Goal: Task Accomplishment & Management: Use online tool/utility

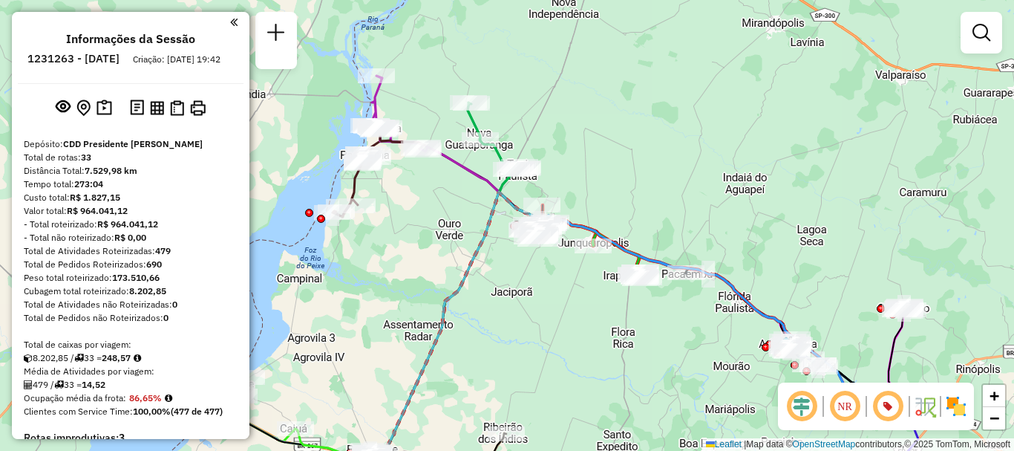
drag, startPoint x: 650, startPoint y: 160, endPoint x: 660, endPoint y: 174, distance: 17.7
click at [660, 174] on div "Janela de atendimento Grade de atendimento Capacidade Transportadoras Veículos …" at bounding box center [507, 225] width 1014 height 451
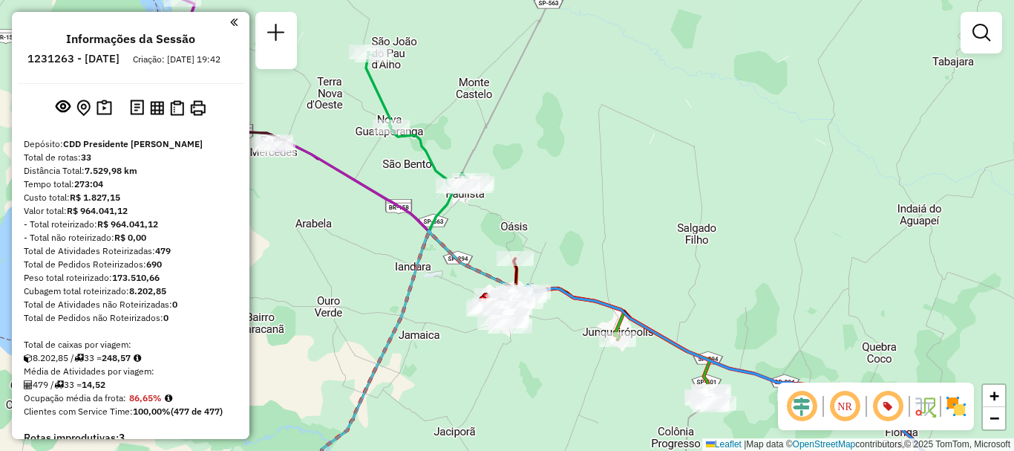
drag, startPoint x: 575, startPoint y: 197, endPoint x: 613, endPoint y: 234, distance: 53.5
click at [613, 234] on div "Janela de atendimento Grade de atendimento Capacidade Transportadoras Veículos …" at bounding box center [507, 225] width 1014 height 451
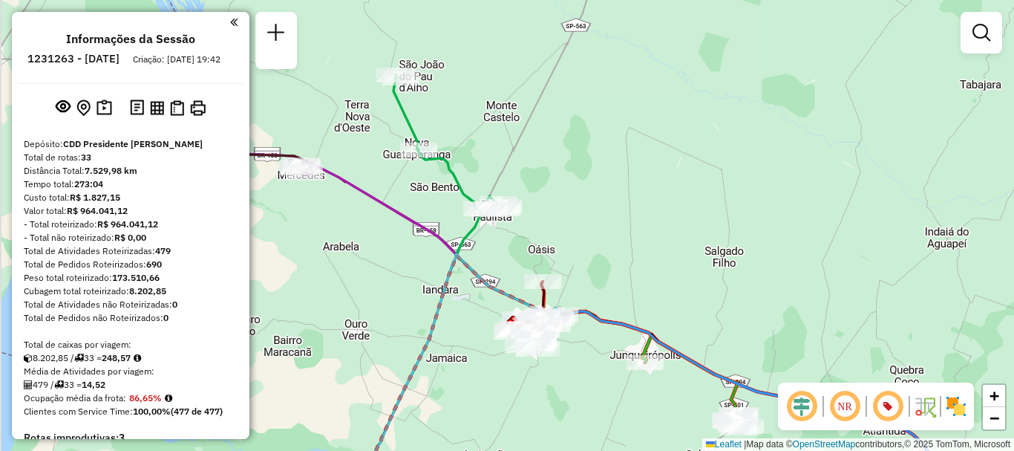
drag, startPoint x: 578, startPoint y: 235, endPoint x: 600, endPoint y: 245, distance: 24.3
click at [609, 253] on div "Janela de atendimento Grade de atendimento Capacidade Transportadoras Veículos …" at bounding box center [507, 225] width 1014 height 451
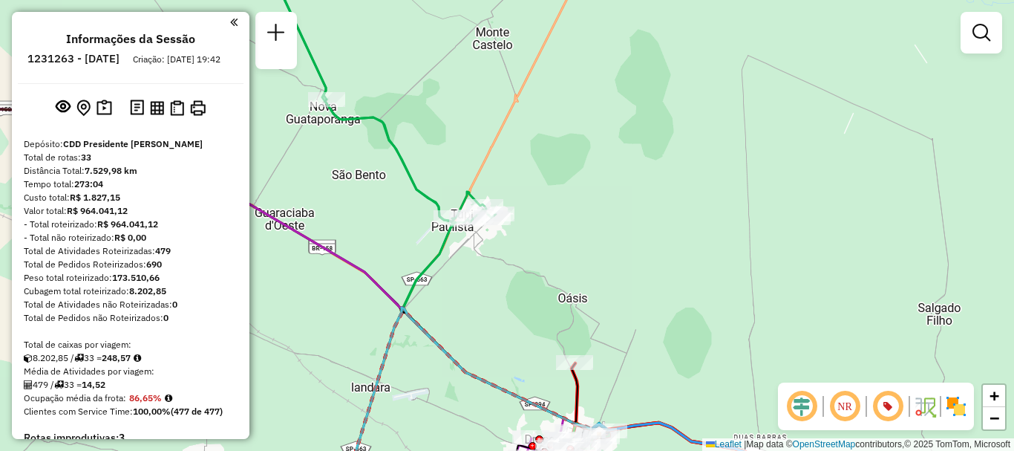
drag, startPoint x: 566, startPoint y: 245, endPoint x: 635, endPoint y: 339, distance: 117.3
click at [635, 339] on div "Janela de atendimento Grade de atendimento Capacidade Transportadoras Veículos …" at bounding box center [507, 225] width 1014 height 451
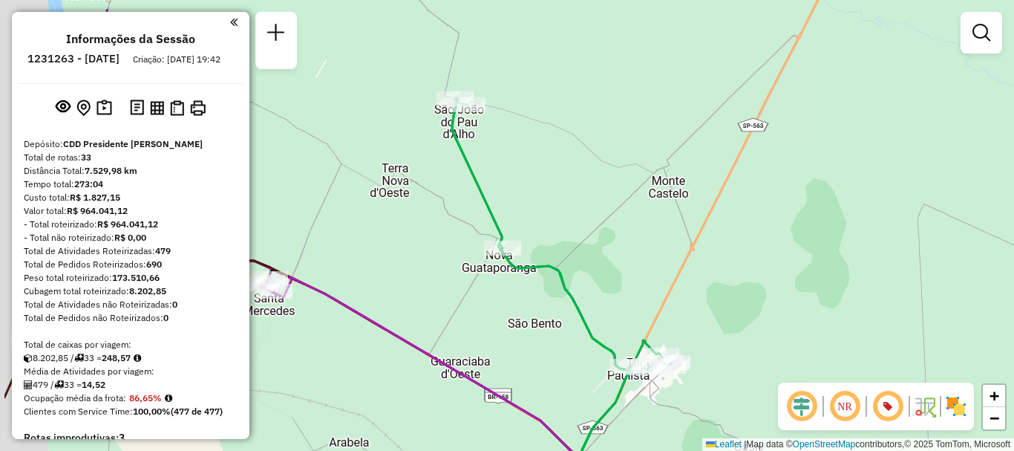
drag, startPoint x: 497, startPoint y: 192, endPoint x: 607, endPoint y: 247, distance: 123.5
click at [607, 247] on div "Janela de atendimento Grade de atendimento Capacidade Transportadoras Veículos …" at bounding box center [507, 225] width 1014 height 451
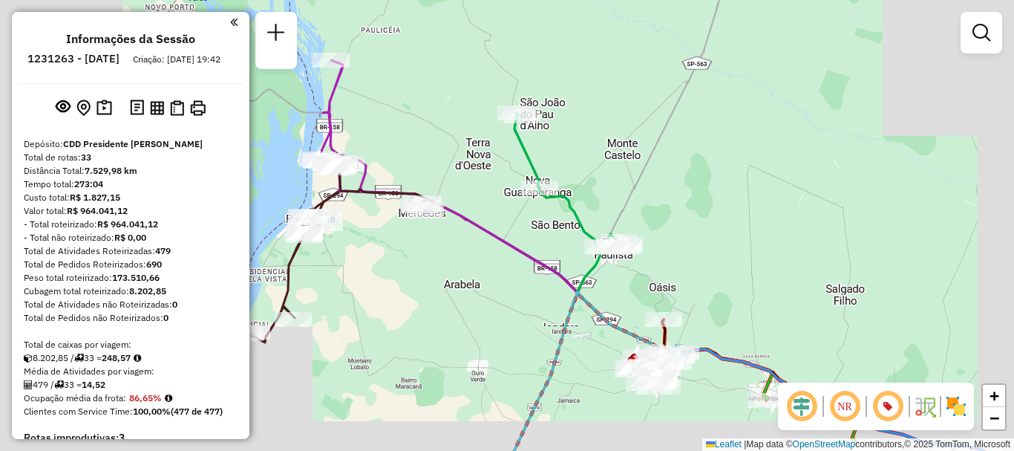
click at [606, 180] on div "Janela de atendimento Grade de atendimento Capacidade Transportadoras Veículos …" at bounding box center [507, 225] width 1014 height 451
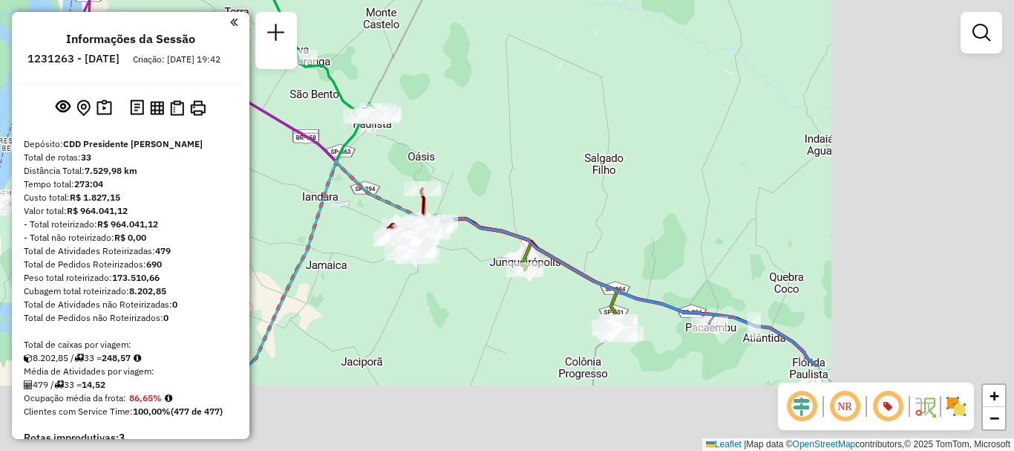
drag, startPoint x: 659, startPoint y: 124, endPoint x: 556, endPoint y: 83, distance: 111.0
click at [556, 83] on div "Janela de atendimento Grade de atendimento Capacidade Transportadoras Veículos …" at bounding box center [507, 225] width 1014 height 451
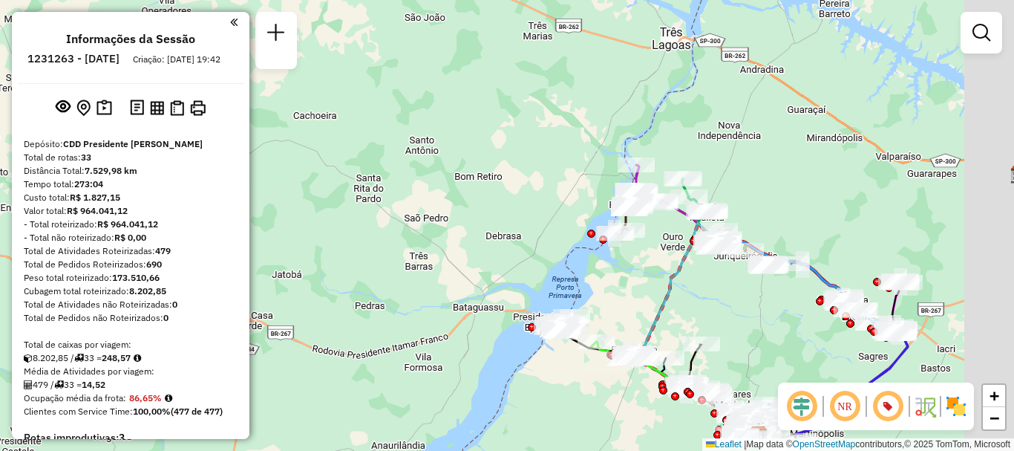
drag, startPoint x: 964, startPoint y: 278, endPoint x: 874, endPoint y: 255, distance: 93.6
click at [874, 255] on div "Janela de atendimento Grade de atendimento Capacidade Transportadoras Veículos …" at bounding box center [507, 225] width 1014 height 451
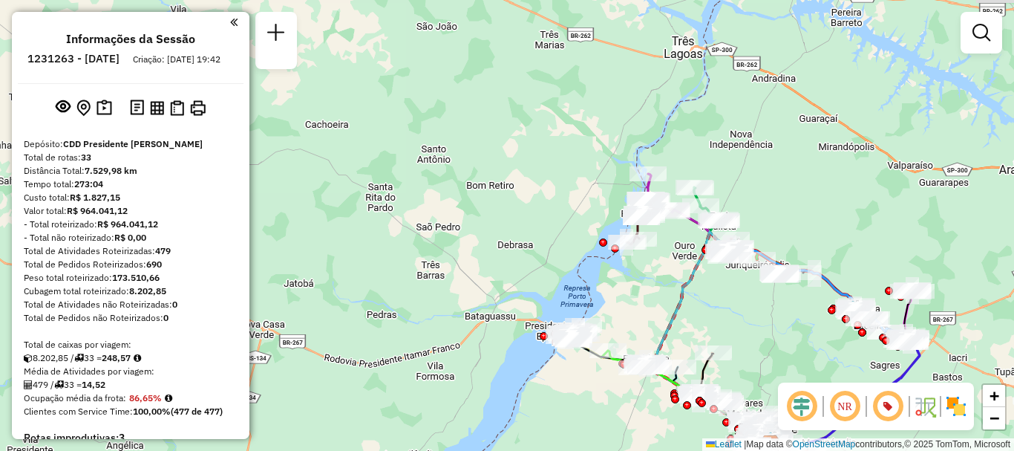
drag, startPoint x: 790, startPoint y: 208, endPoint x: 888, endPoint y: 261, distance: 111.3
click at [888, 261] on div "Janela de atendimento Grade de atendimento Capacidade Transportadoras Veículos …" at bounding box center [507, 225] width 1014 height 451
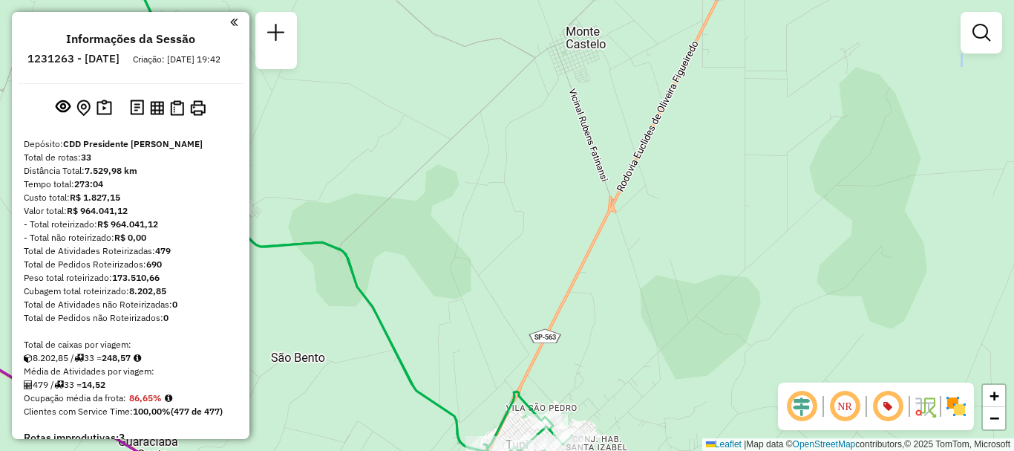
drag, startPoint x: 785, startPoint y: 263, endPoint x: 943, endPoint y: 180, distance: 179.6
click at [944, 180] on div "Janela de atendimento Grade de atendimento Capacidade Transportadoras Veículos …" at bounding box center [507, 225] width 1014 height 451
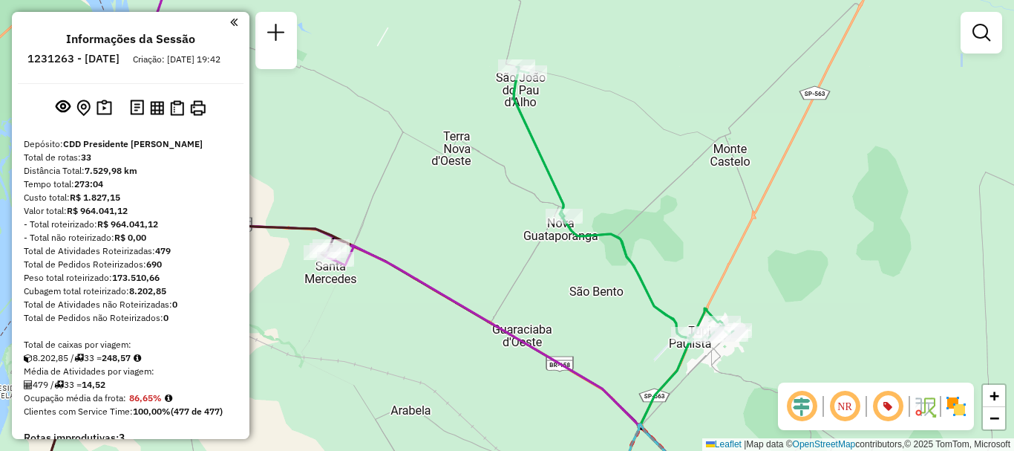
drag, startPoint x: 785, startPoint y: 276, endPoint x: 832, endPoint y: 279, distance: 47.6
click at [832, 279] on div "Janela de atendimento Grade de atendimento Capacidade Transportadoras Veículos …" at bounding box center [507, 225] width 1014 height 451
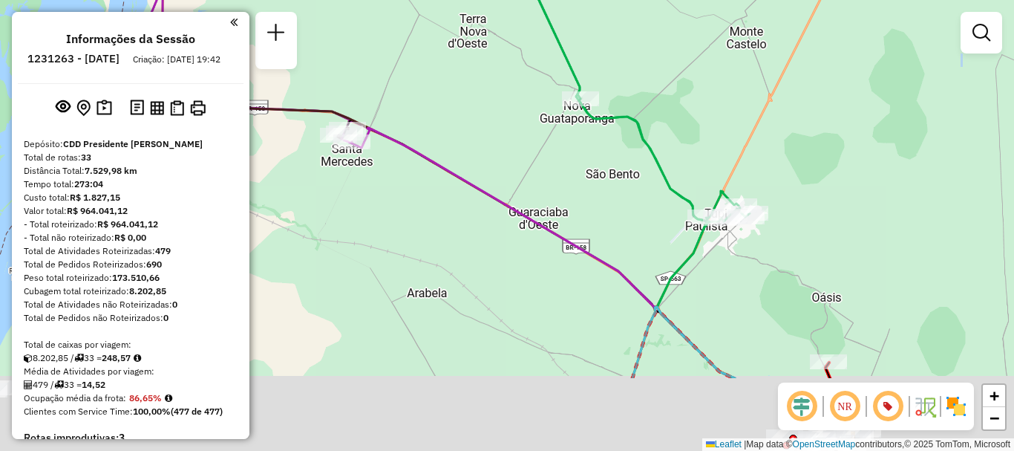
drag, startPoint x: 508, startPoint y: 349, endPoint x: 525, endPoint y: 230, distance: 120.0
click at [525, 230] on div "Janela de atendimento Grade de atendimento Capacidade Transportadoras Veículos …" at bounding box center [507, 225] width 1014 height 451
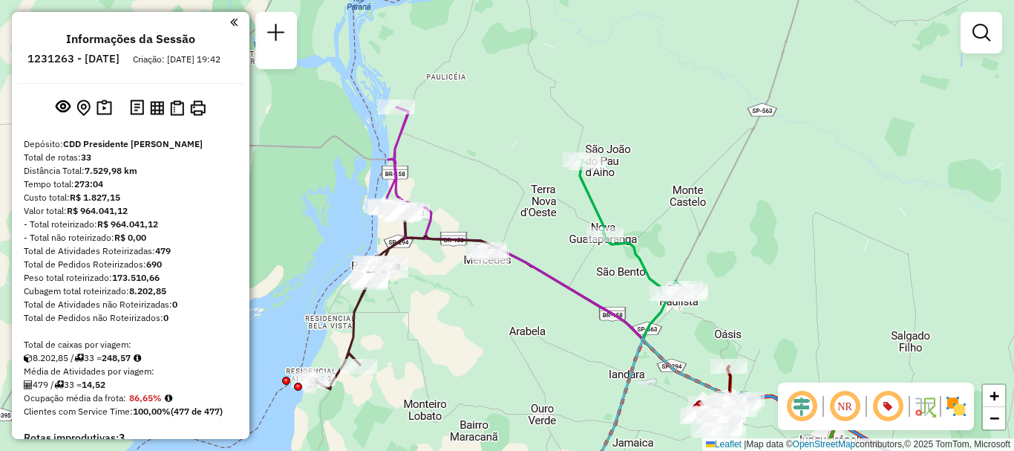
drag, startPoint x: 388, startPoint y: 85, endPoint x: 442, endPoint y: 156, distance: 89.1
click at [442, 156] on div "Janela de atendimento Grade de atendimento Capacidade Transportadoras Veículos …" at bounding box center [507, 225] width 1014 height 451
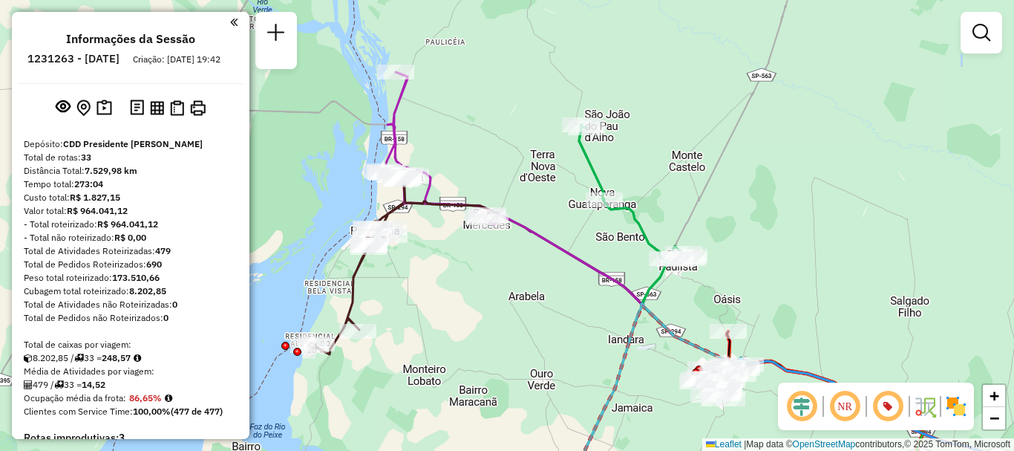
drag, startPoint x: 584, startPoint y: 274, endPoint x: 538, endPoint y: 281, distance: 46.5
click at [581, 238] on div "Janela de atendimento Grade de atendimento Capacidade Transportadoras Veículos …" at bounding box center [507, 225] width 1014 height 451
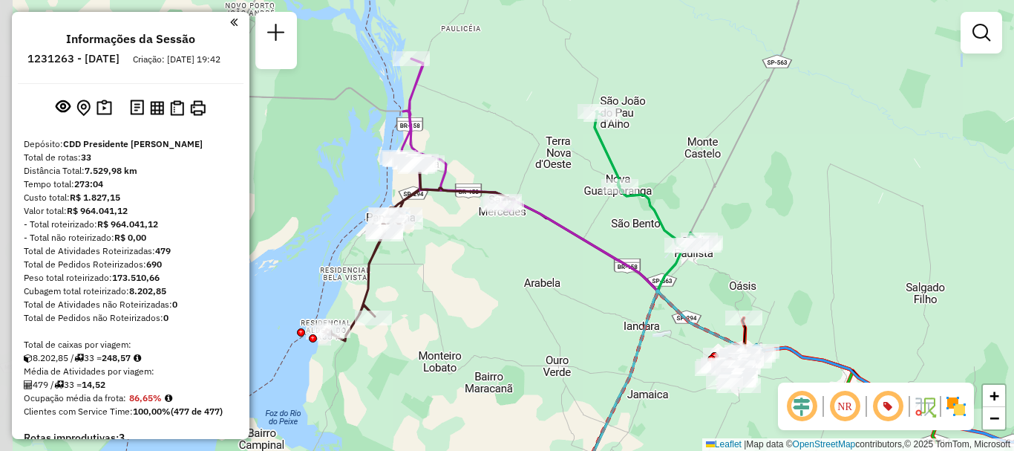
drag, startPoint x: 505, startPoint y: 295, endPoint x: 522, endPoint y: 282, distance: 21.7
click at [522, 282] on div "Janela de atendimento Grade de atendimento Capacidade Transportadoras Veículos …" at bounding box center [507, 225] width 1014 height 451
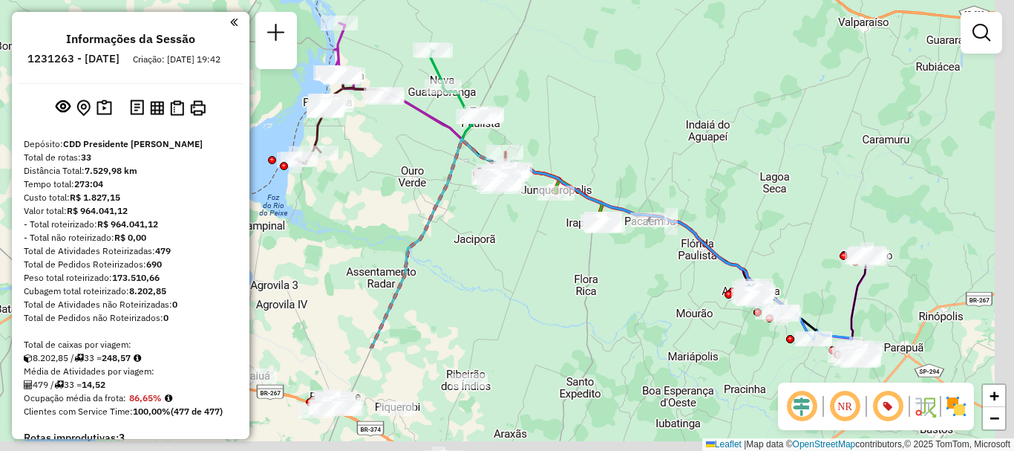
drag, startPoint x: 672, startPoint y: 145, endPoint x: 485, endPoint y: 151, distance: 187.9
click at [531, 56] on div "Janela de atendimento Grade de atendimento Capacidade Transportadoras Veículos …" at bounding box center [507, 225] width 1014 height 451
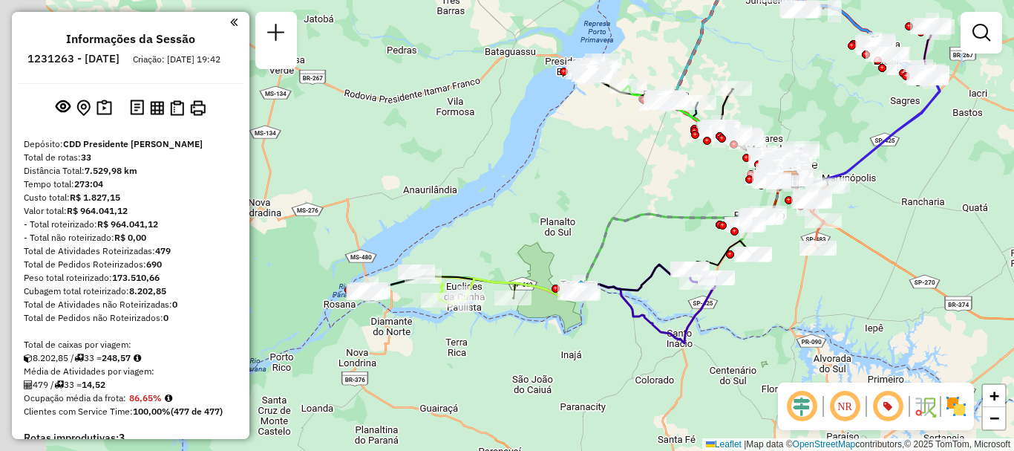
drag, startPoint x: 500, startPoint y: 262, endPoint x: 626, endPoint y: 210, distance: 137.1
click at [626, 210] on div "Janela de atendimento Grade de atendimento Capacidade Transportadoras Veículos …" at bounding box center [507, 225] width 1014 height 451
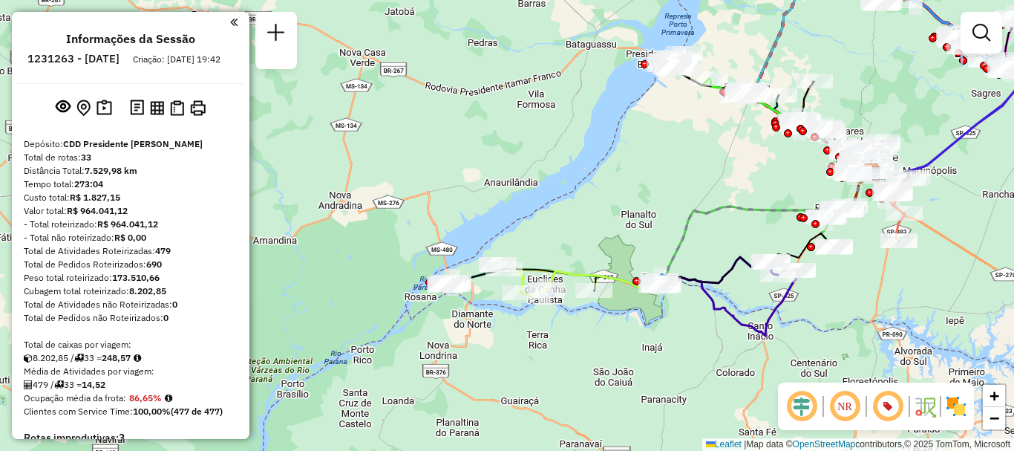
drag, startPoint x: 474, startPoint y: 370, endPoint x: 523, endPoint y: 370, distance: 49.0
click at [523, 370] on div "Janela de atendimento Grade de atendimento Capacidade Transportadoras Veículos …" at bounding box center [507, 225] width 1014 height 451
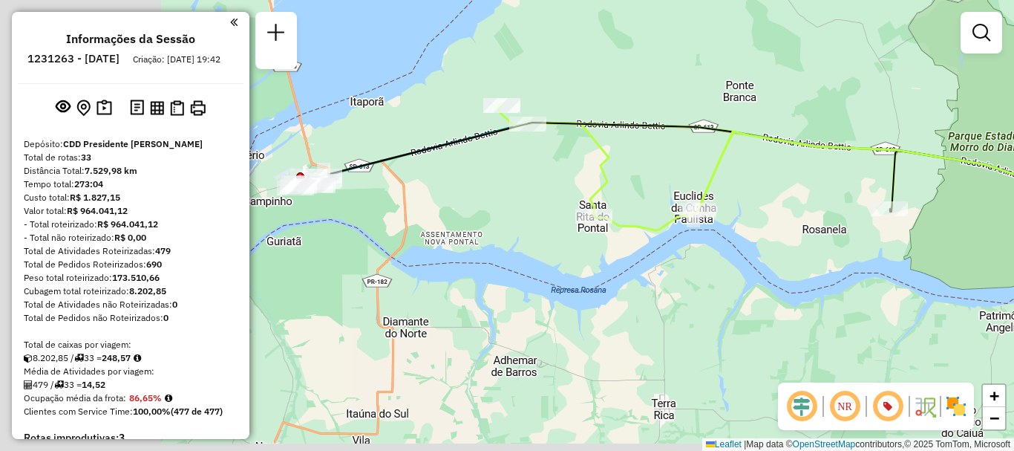
drag, startPoint x: 391, startPoint y: 272, endPoint x: 517, endPoint y: 266, distance: 125.6
click at [534, 260] on div "Janela de atendimento Grade de atendimento Capacidade Transportadoras Veículos …" at bounding box center [507, 225] width 1014 height 451
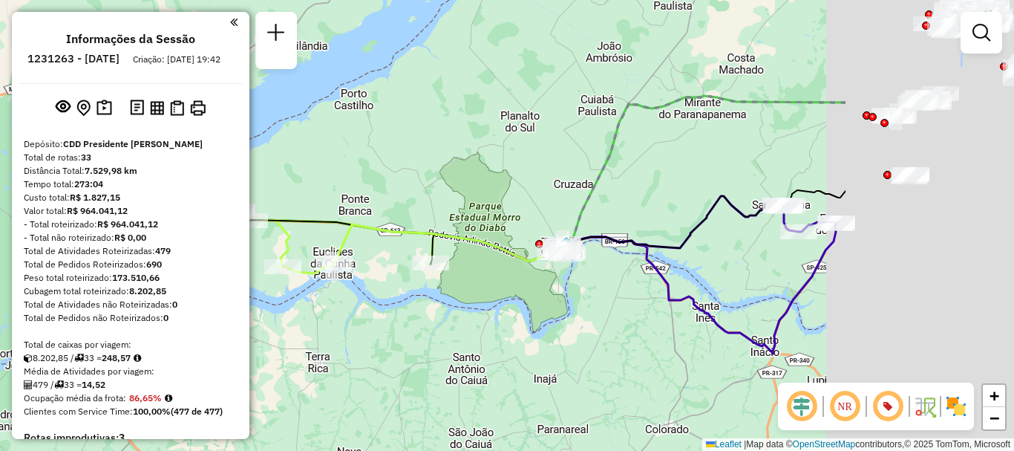
drag, startPoint x: 684, startPoint y: 349, endPoint x: 387, endPoint y: 379, distance: 297.6
click at [387, 379] on div "Janela de atendimento Grade de atendimento Capacidade Transportadoras Veículos …" at bounding box center [507, 225] width 1014 height 451
